Goal: Find specific page/section: Find specific page/section

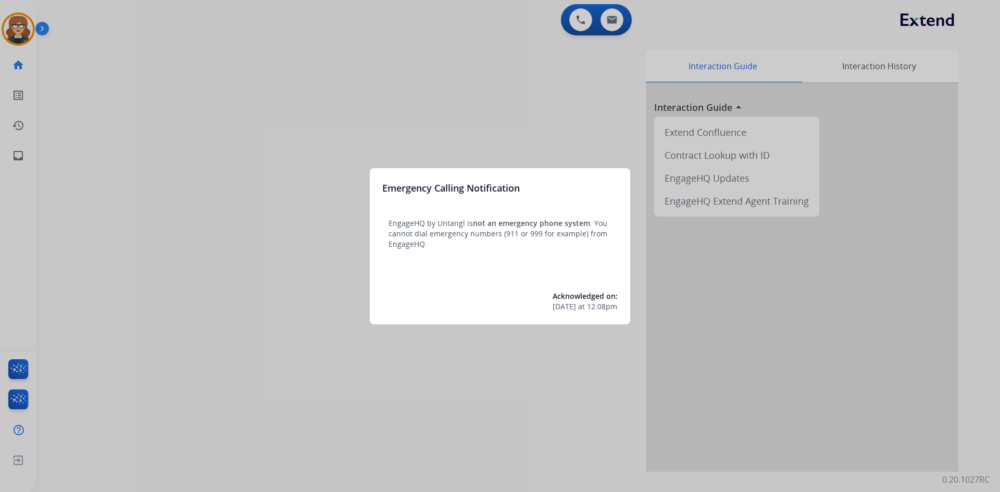
click at [217, 99] on div at bounding box center [500, 246] width 1000 height 492
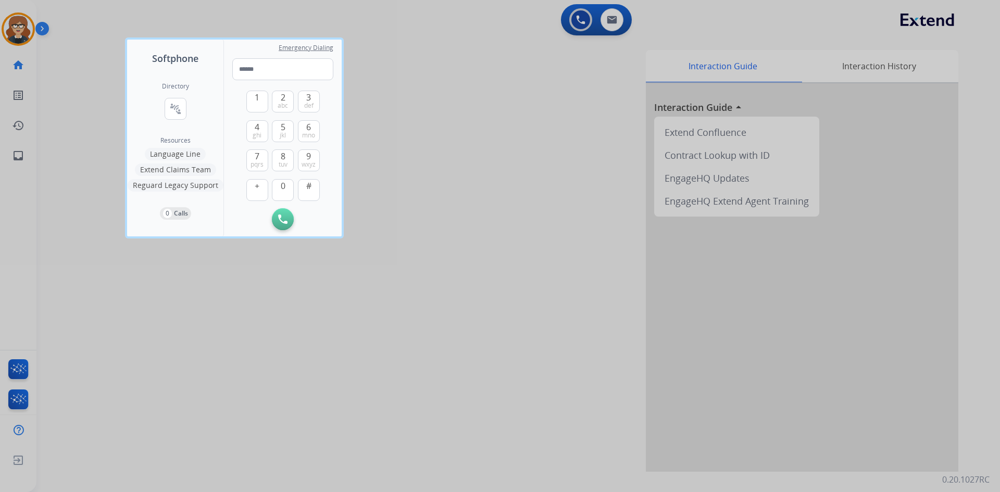
click at [11, 19] on div at bounding box center [500, 246] width 1000 height 492
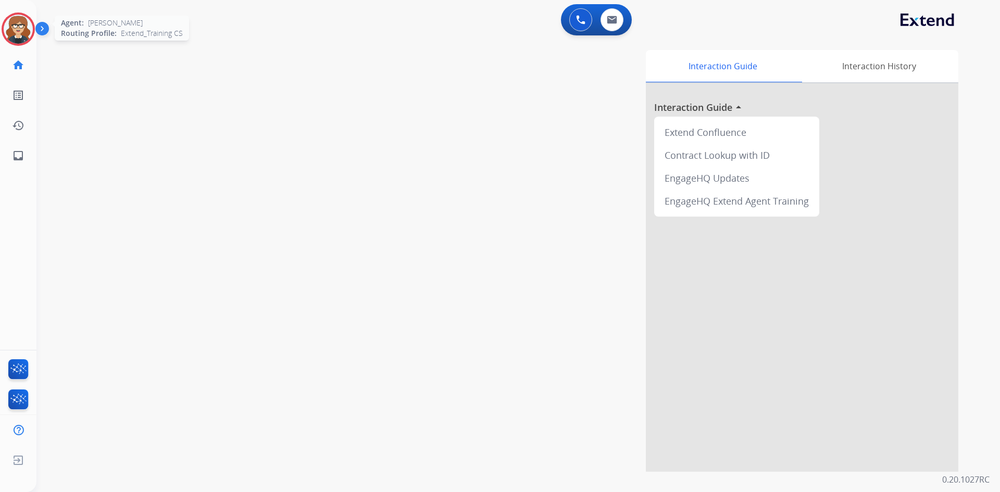
click at [26, 28] on img at bounding box center [18, 29] width 29 height 29
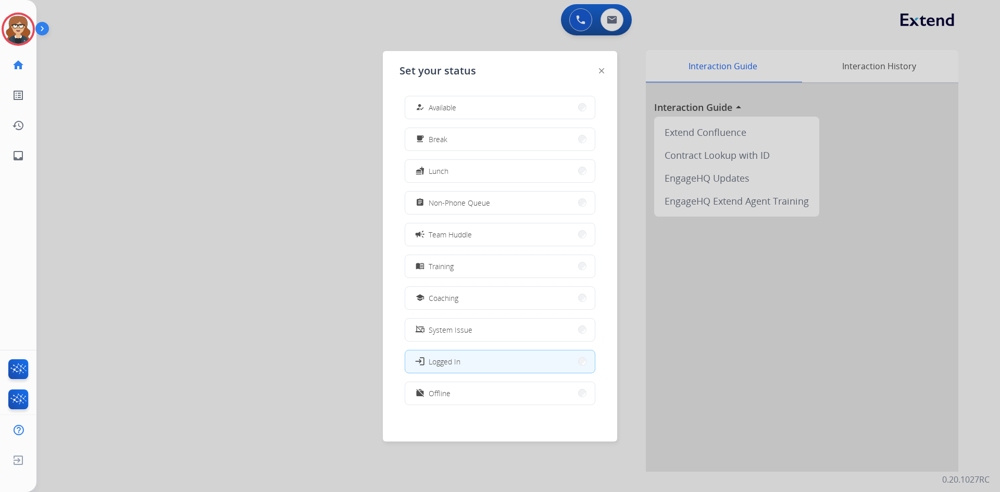
click at [482, 202] on span "Non-Phone Queue" at bounding box center [459, 202] width 61 height 11
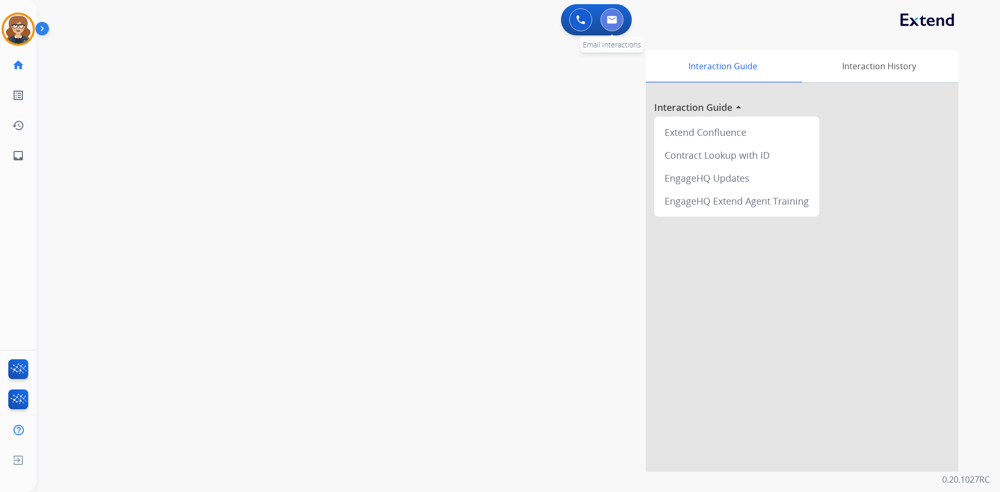
click at [611, 15] on button at bounding box center [611, 19] width 23 height 23
select select "**********"
